Goal: Task Accomplishment & Management: Use online tool/utility

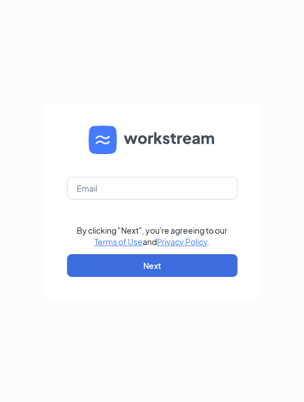
click at [152, 224] on form "By clicking "Next", you're agreeing to our Terms of Use and Privacy Policy . Ne…" at bounding box center [152, 201] width 216 height 197
click at [101, 200] on input "text" at bounding box center [152, 188] width 171 height 23
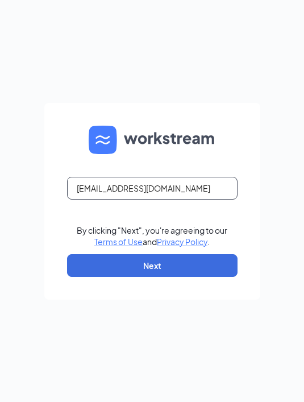
type input "[EMAIL_ADDRESS][DOMAIN_NAME]"
click at [84, 277] on button "Next" at bounding box center [152, 265] width 171 height 23
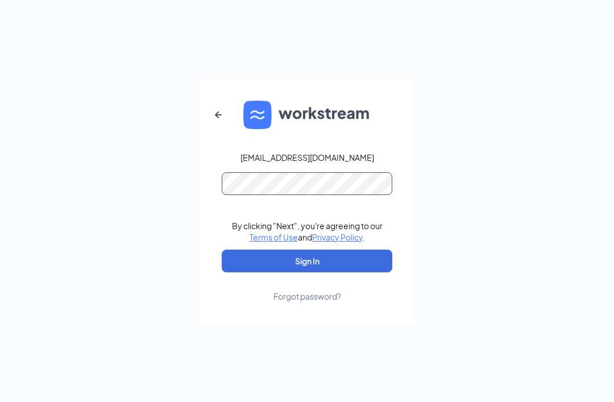
click at [304, 272] on button "Sign In" at bounding box center [307, 261] width 171 height 23
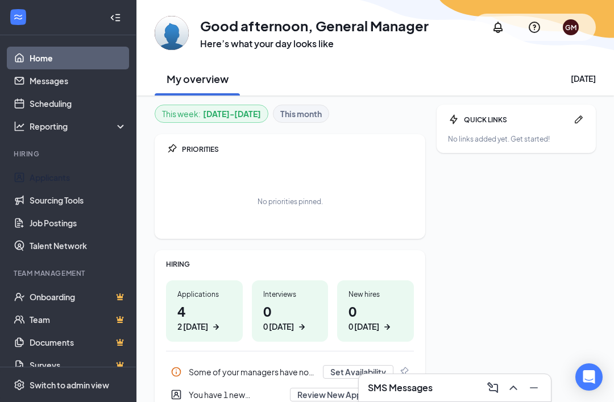
click at [30, 176] on link "Applicants" at bounding box center [78, 177] width 97 height 23
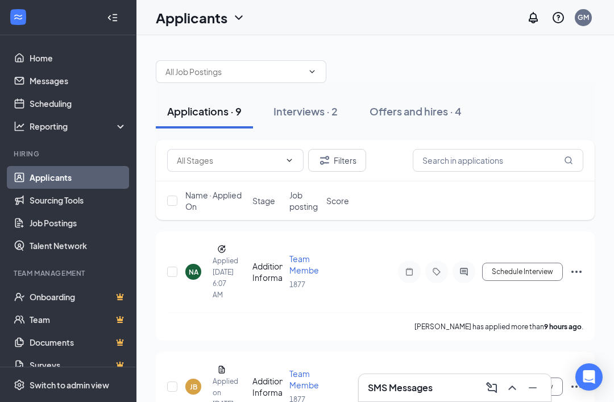
click at [113, 23] on div at bounding box center [115, 17] width 23 height 23
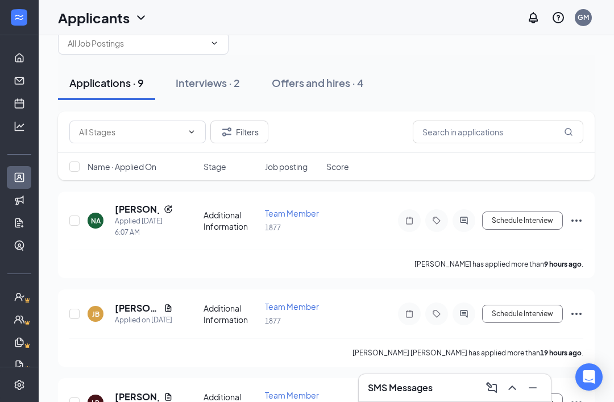
scroll to position [37, 0]
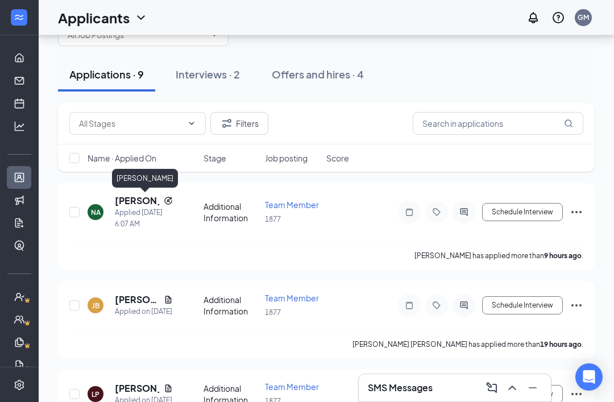
click at [139, 198] on h5 "Naomi Azeez" at bounding box center [137, 200] width 44 height 13
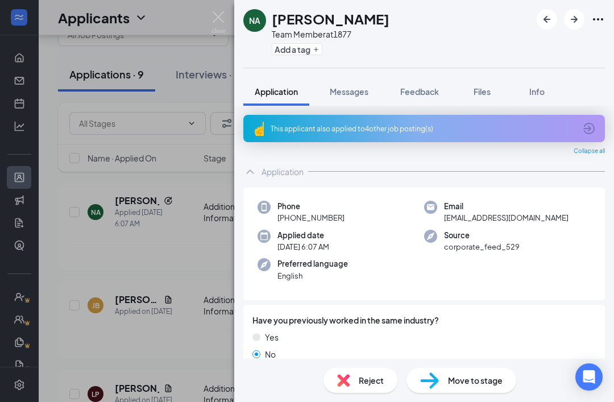
click at [591, 130] on icon "ArrowCircle" at bounding box center [589, 129] width 14 height 14
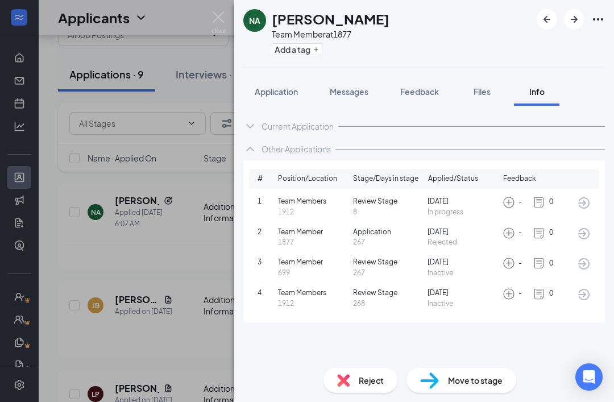
click at [302, 93] on button "Application" at bounding box center [276, 91] width 66 height 28
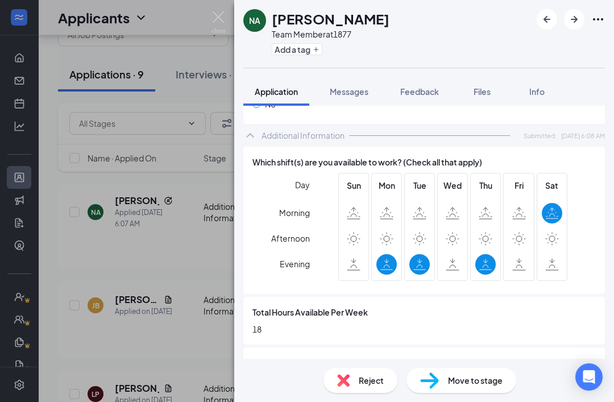
scroll to position [645, 0]
click at [485, 84] on button "Files" at bounding box center [481, 91] width 45 height 28
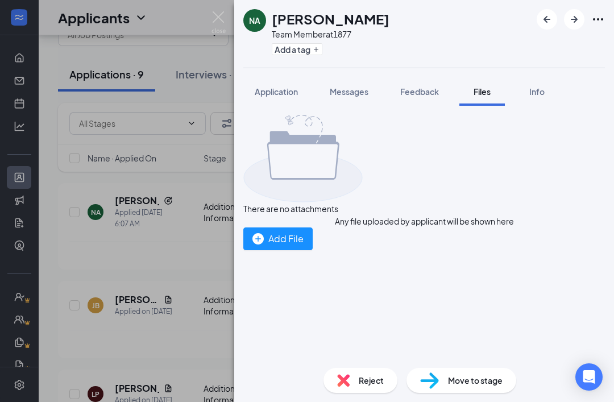
click at [298, 93] on span "Application" at bounding box center [276, 91] width 43 height 10
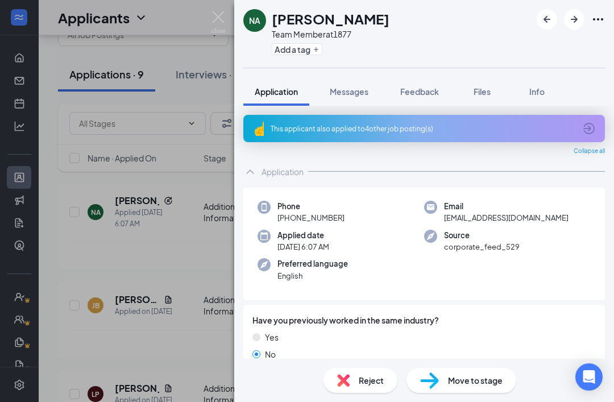
click at [190, 273] on div "NA Naomi Azeez Team Member at 1877 Add a tag Application Messages Feedback File…" at bounding box center [307, 201] width 614 height 402
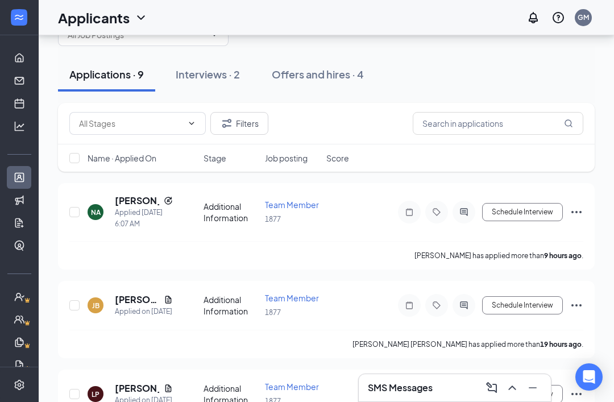
click at [135, 301] on h5 "Jackson Baldwin" at bounding box center [137, 299] width 44 height 13
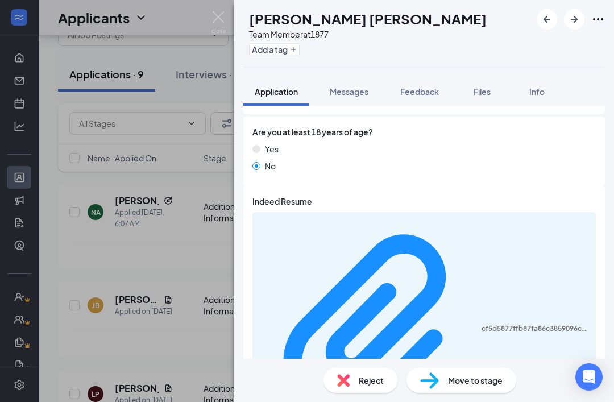
scroll to position [551, 0]
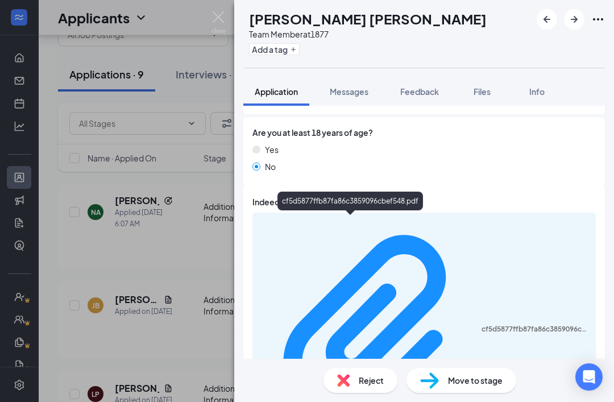
click at [481, 325] on div "cf5d5877ffb87fa86c3859096cbef548.pdf" at bounding box center [534, 329] width 107 height 9
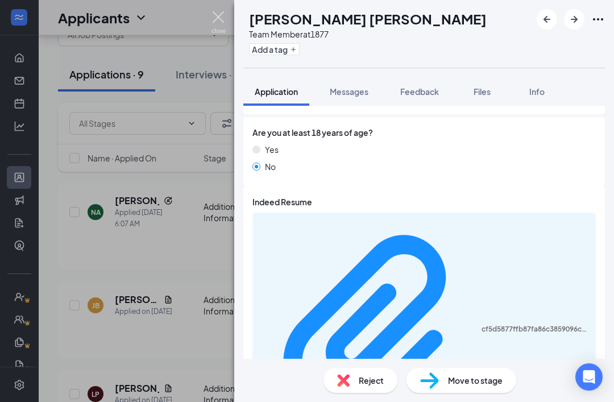
click at [225, 19] on img at bounding box center [218, 22] width 14 height 22
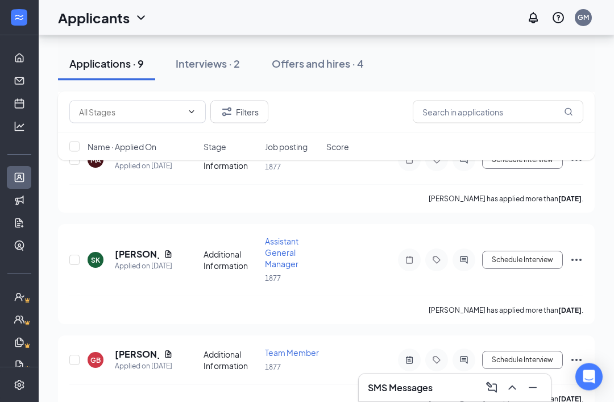
scroll to position [369, 0]
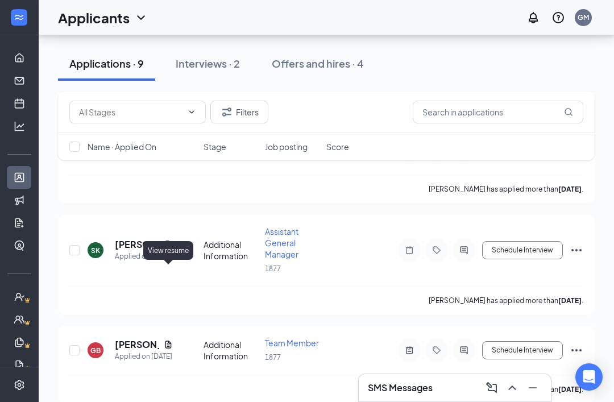
click at [167, 249] on icon "Document" at bounding box center [168, 244] width 9 height 9
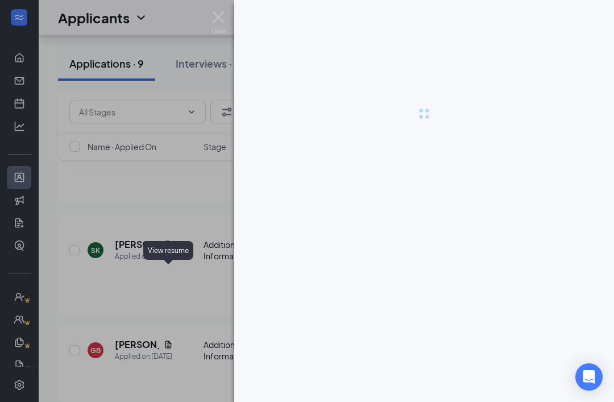
scroll to position [408, 0]
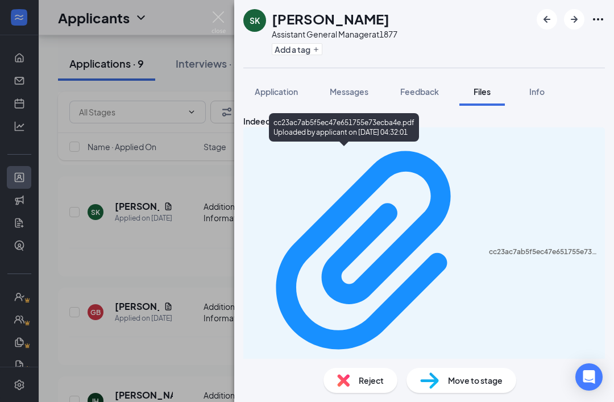
click at [489, 247] on div "cc23ac7ab5f5ec47e651755e73ecba4e.pdf" at bounding box center [543, 251] width 109 height 9
